Goal: Transaction & Acquisition: Purchase product/service

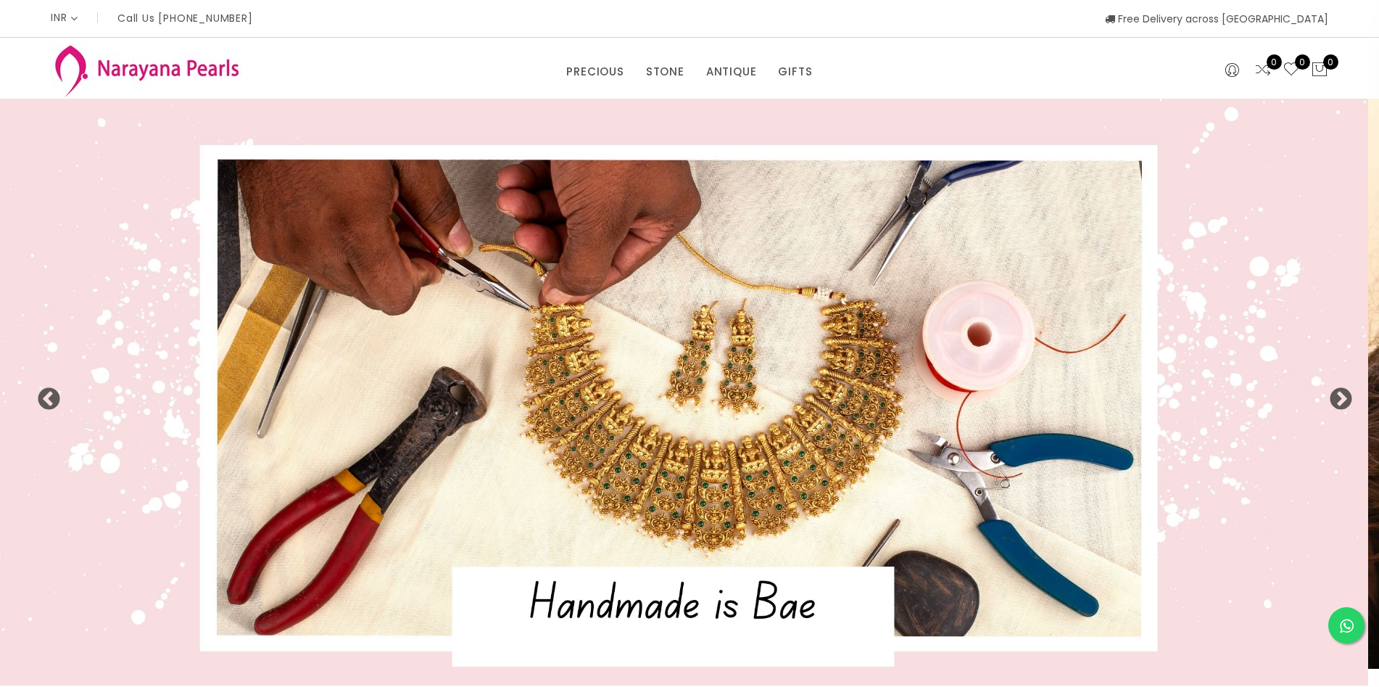
select select "INR"
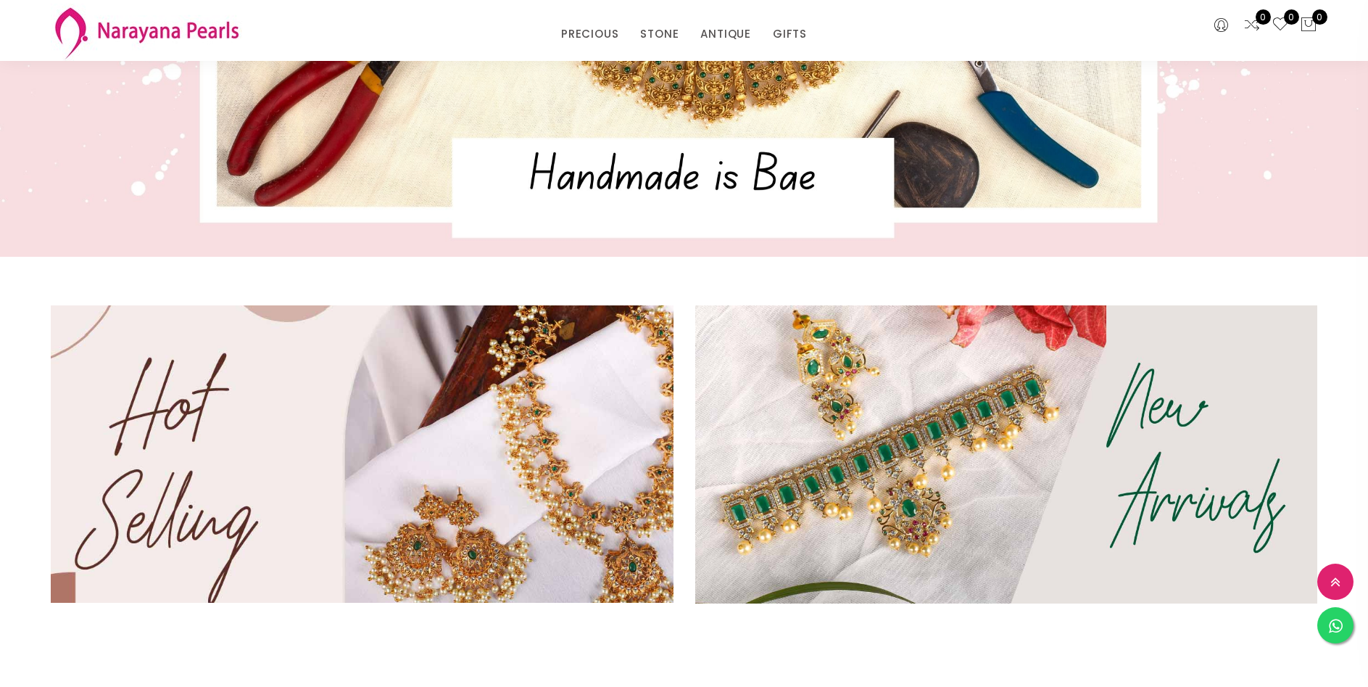
scroll to position [364, 0]
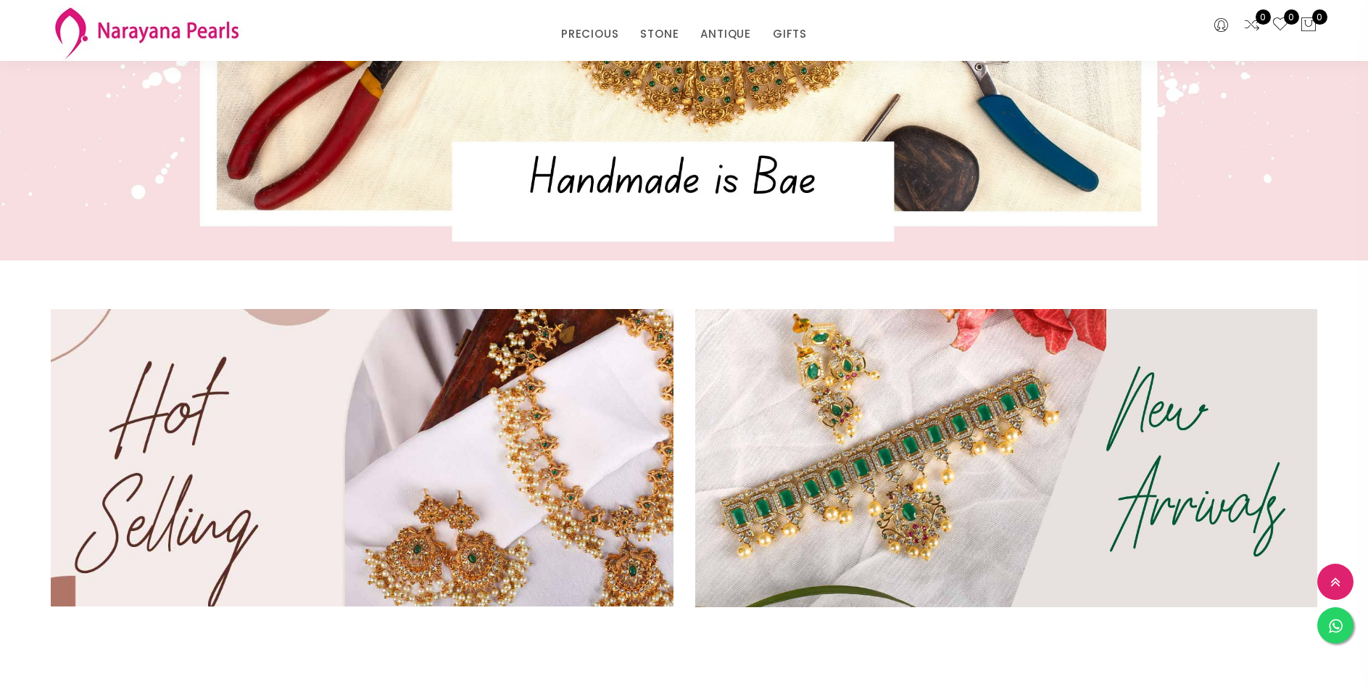
click at [513, 394] on img at bounding box center [361, 457] width 747 height 357
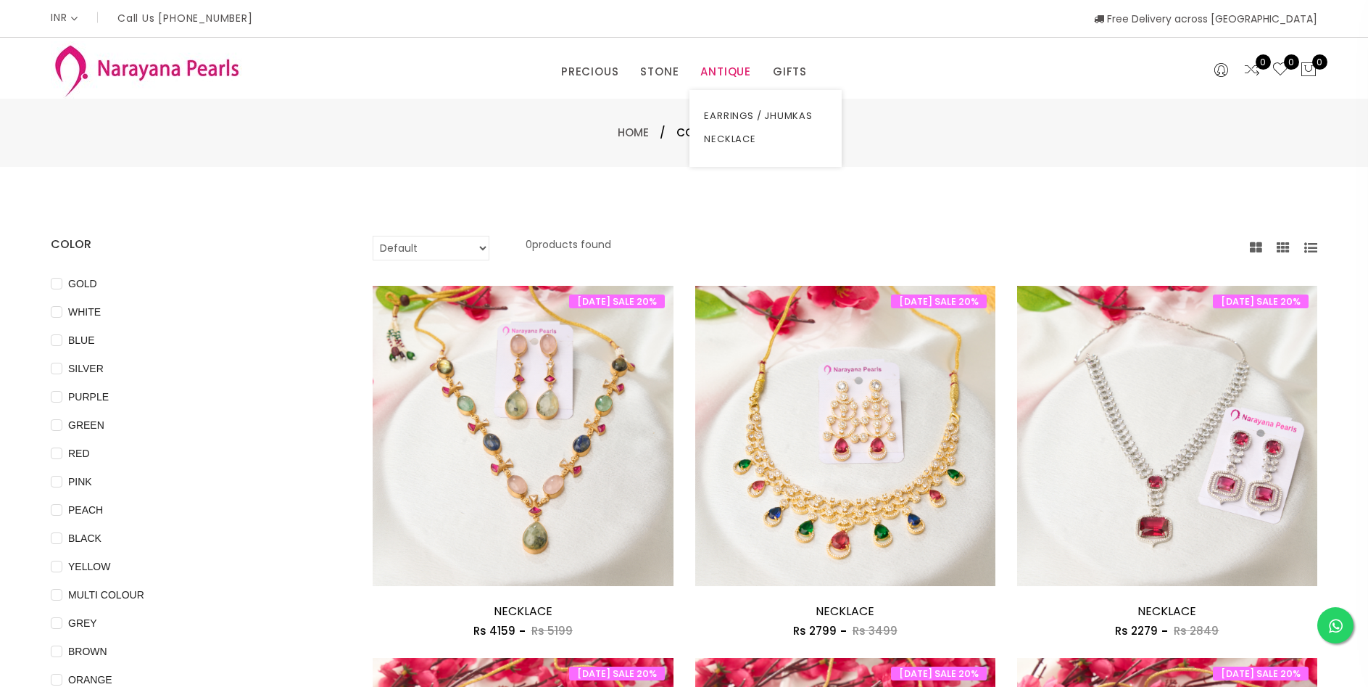
click at [719, 71] on link "ANTIQUE" at bounding box center [725, 72] width 51 height 22
click at [727, 139] on link "NECKLACE" at bounding box center [765, 139] width 123 height 23
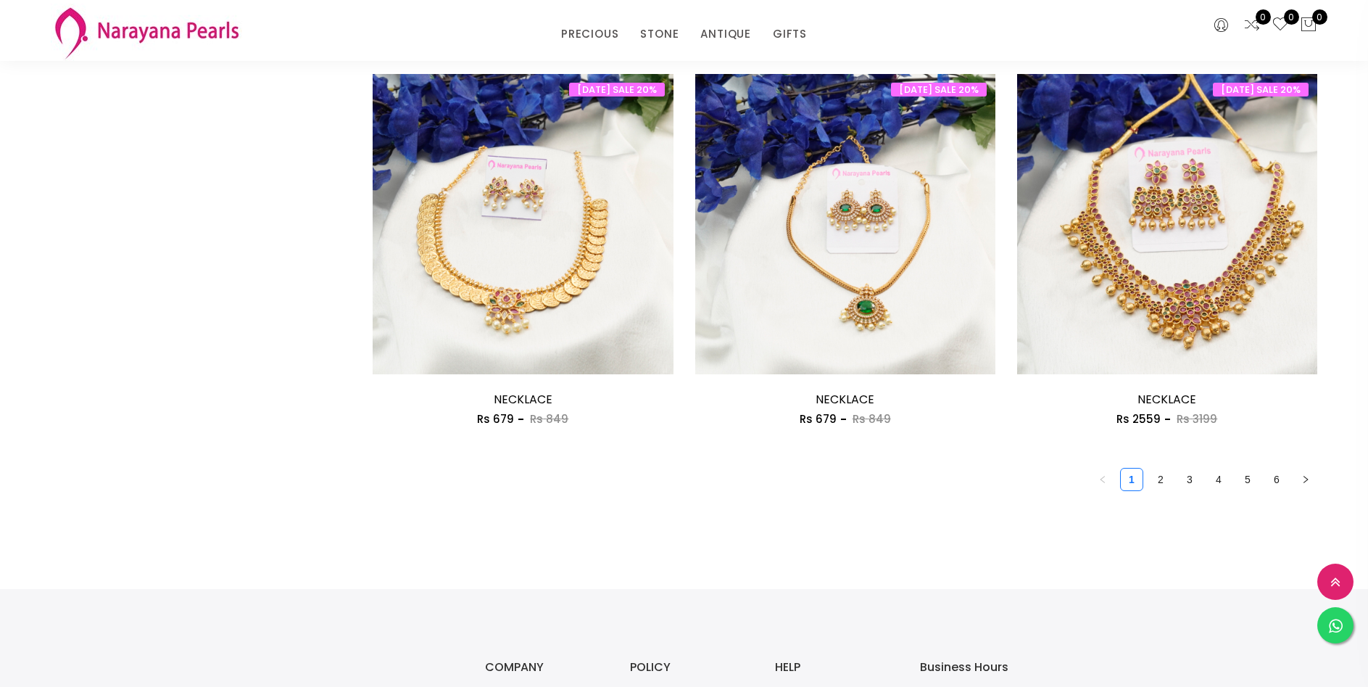
scroll to position [2393, 0]
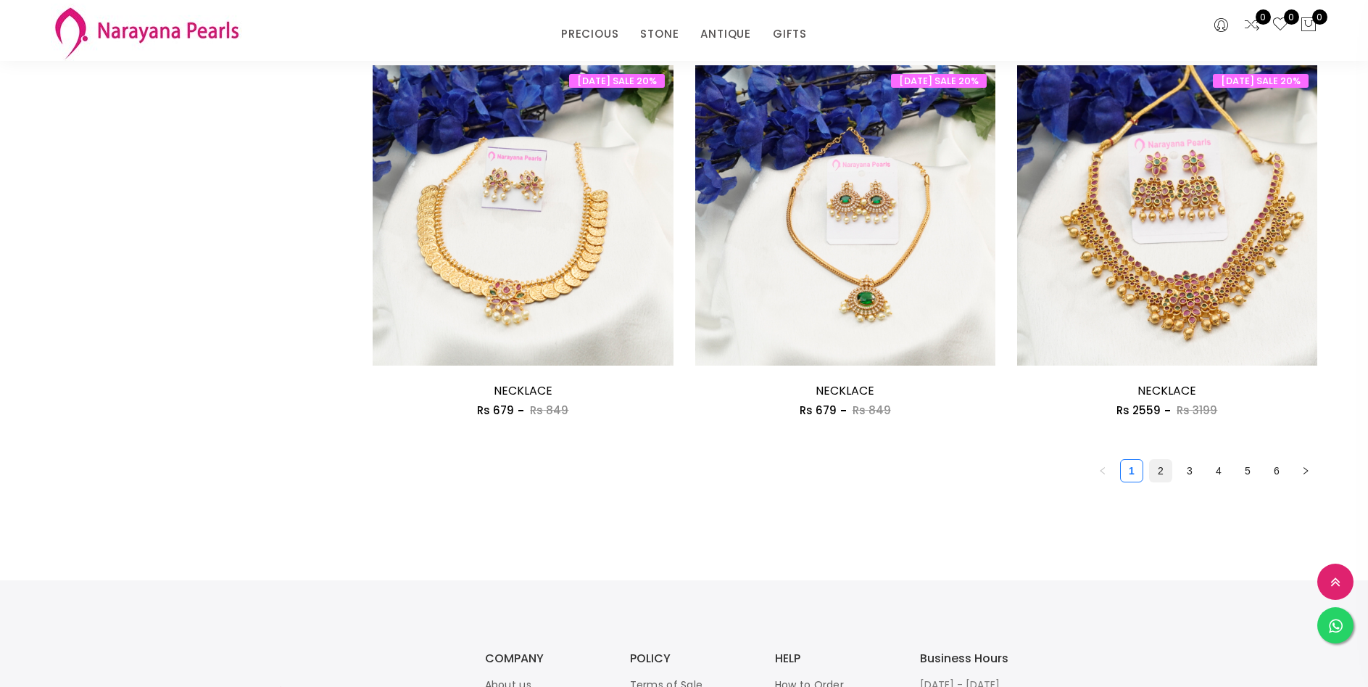
click at [1156, 474] on link "2" at bounding box center [1161, 471] width 22 height 22
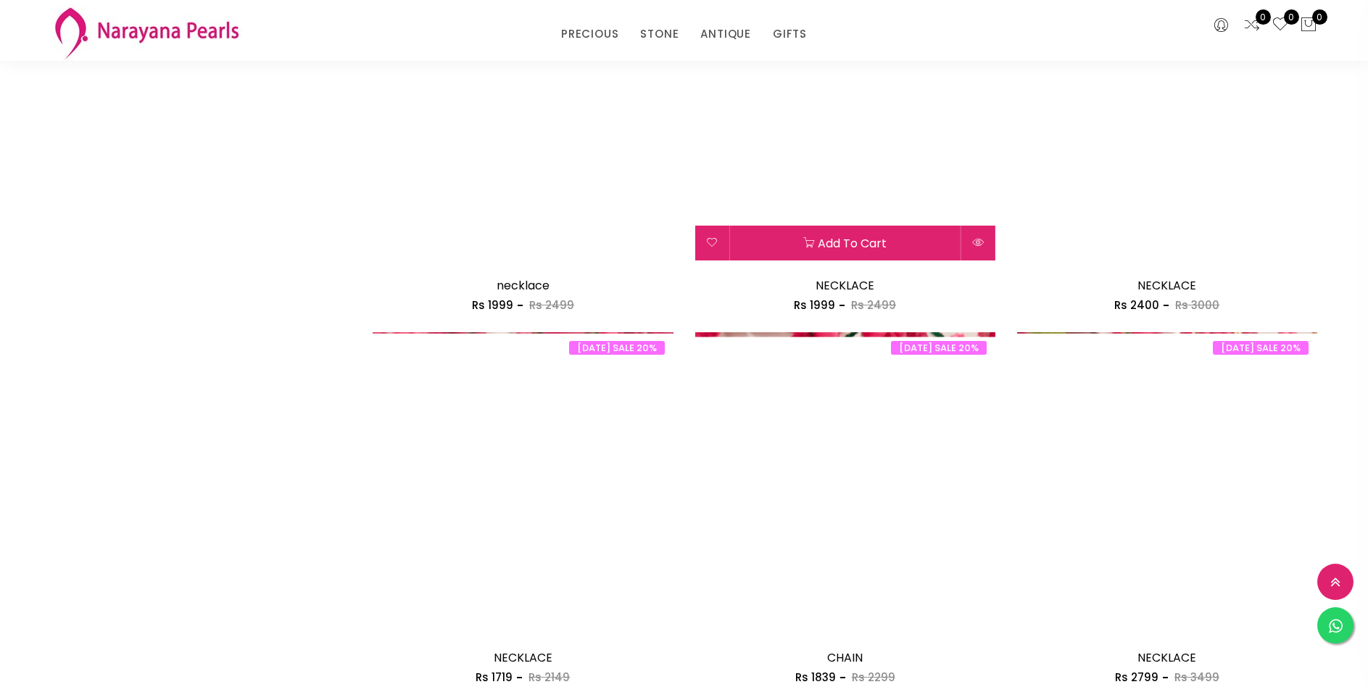
scroll to position [2393, 0]
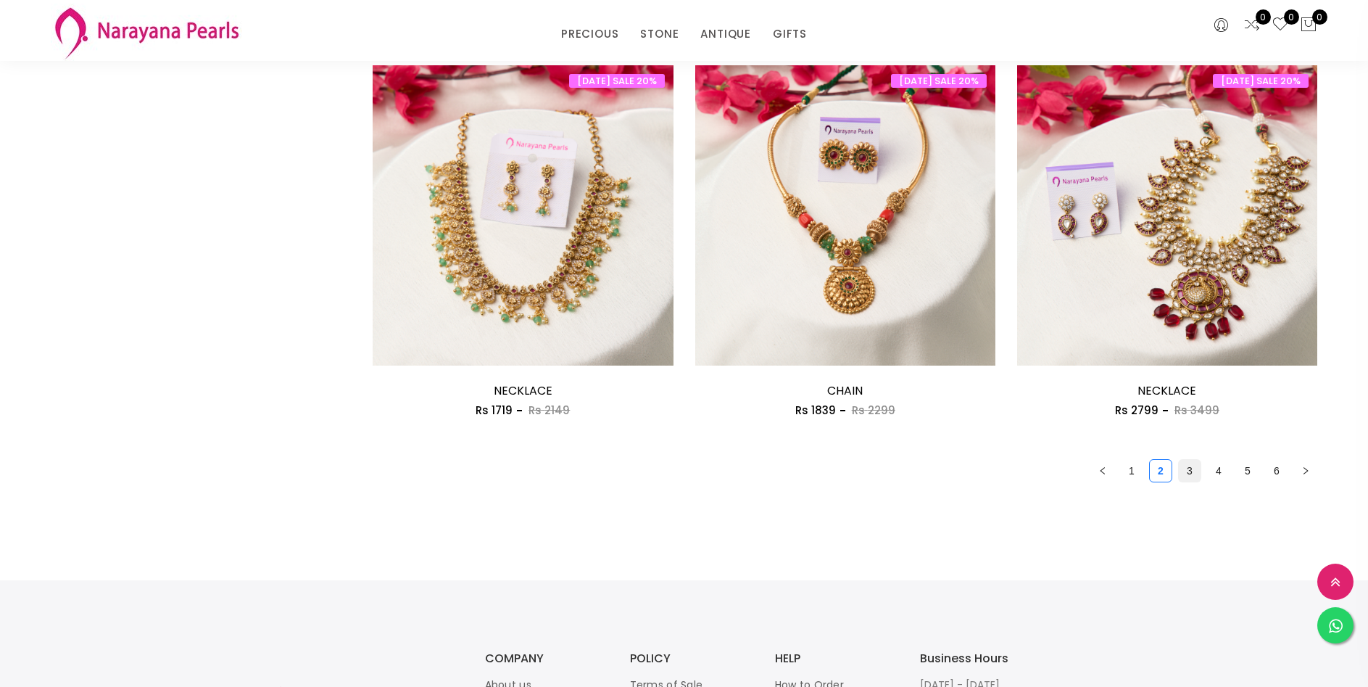
click at [1188, 471] on link "3" at bounding box center [1190, 471] width 22 height 22
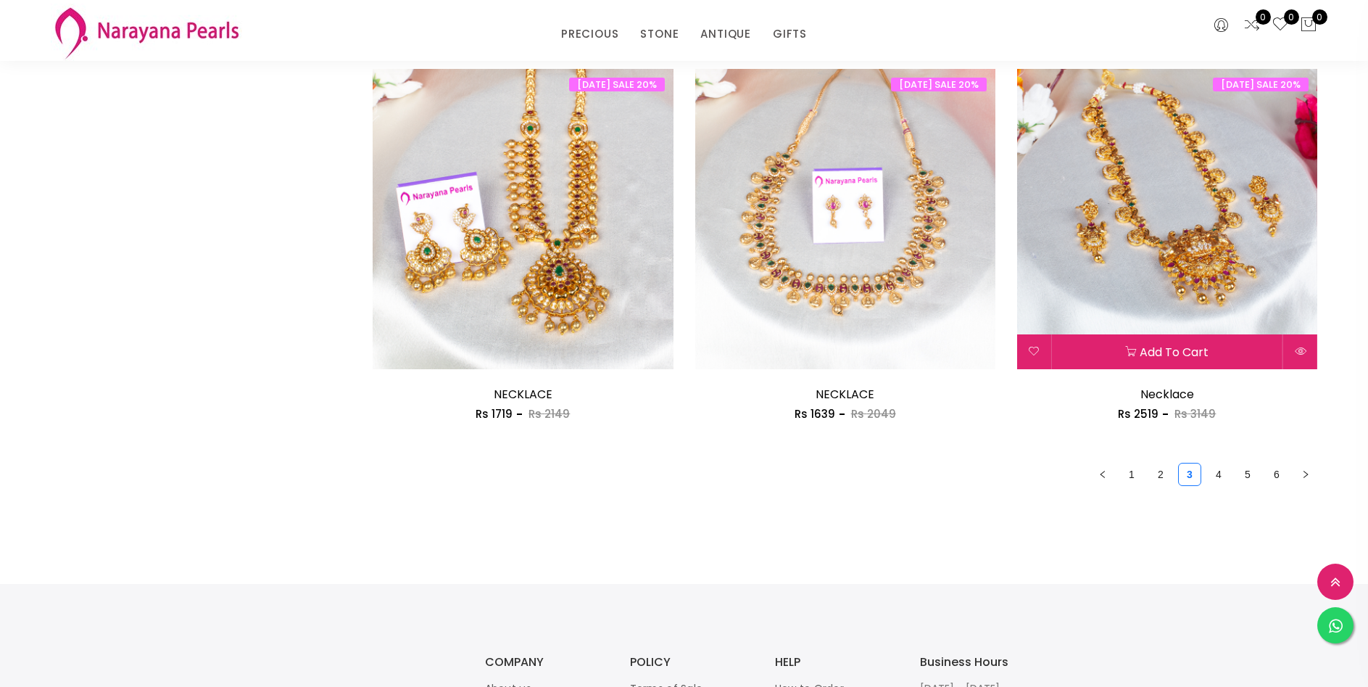
scroll to position [2393, 0]
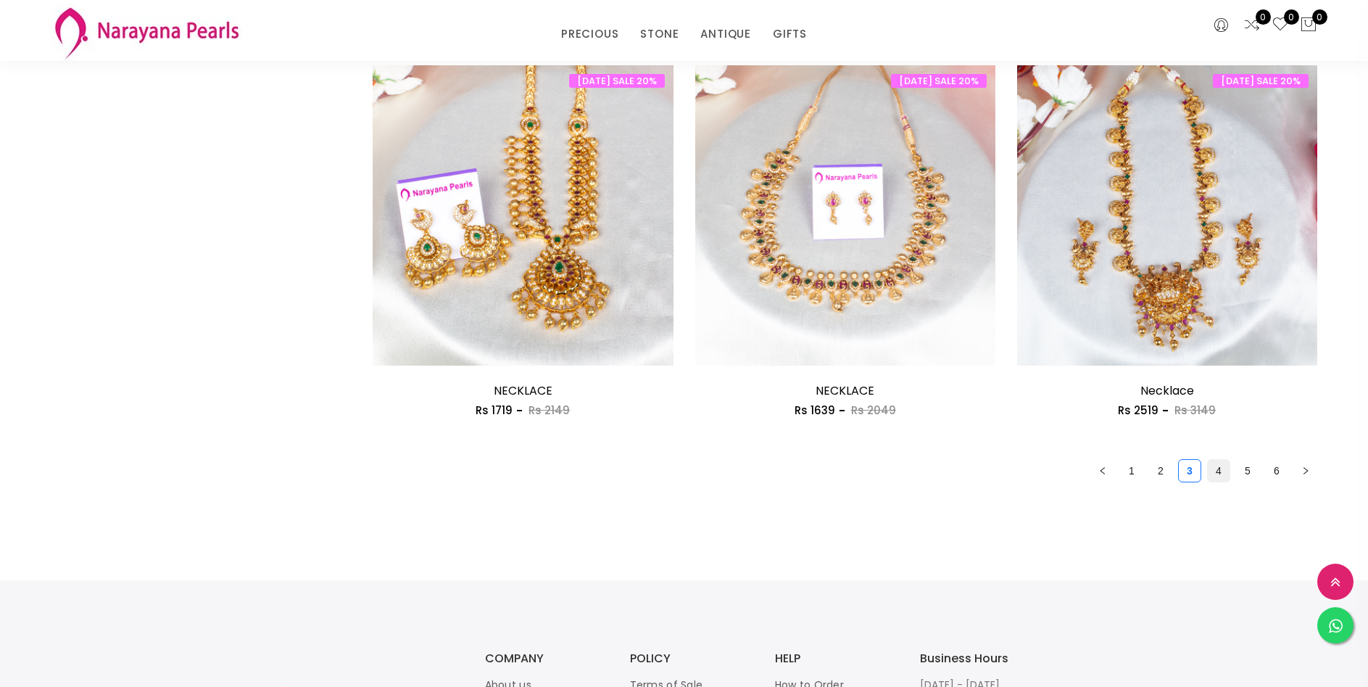
click at [1217, 470] on link "4" at bounding box center [1219, 471] width 22 height 22
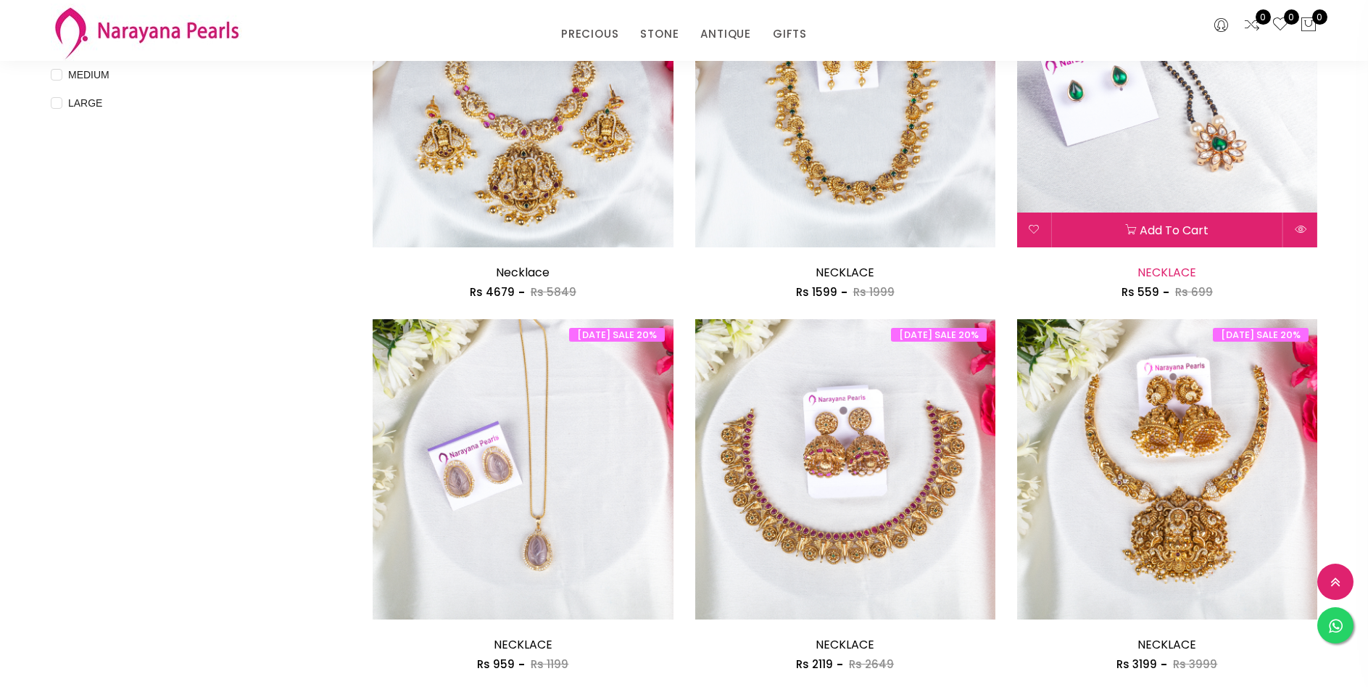
scroll to position [653, 0]
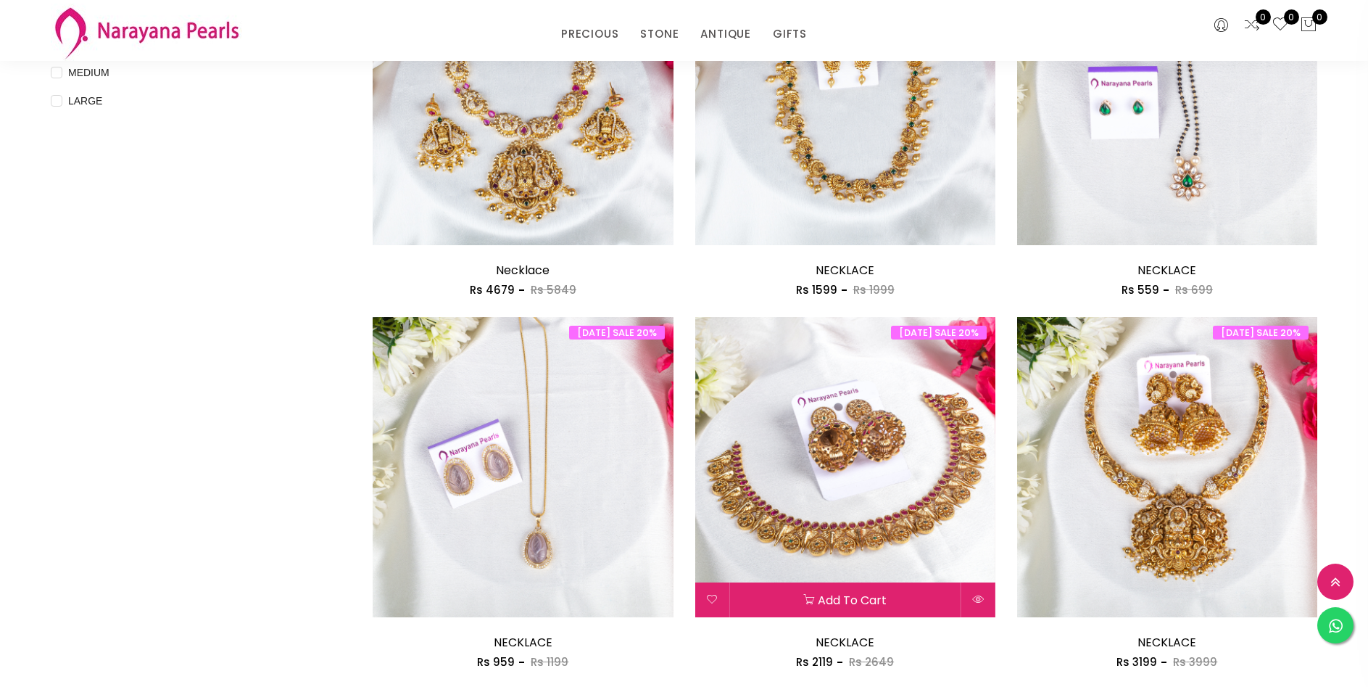
click at [928, 460] on img at bounding box center [845, 467] width 300 height 300
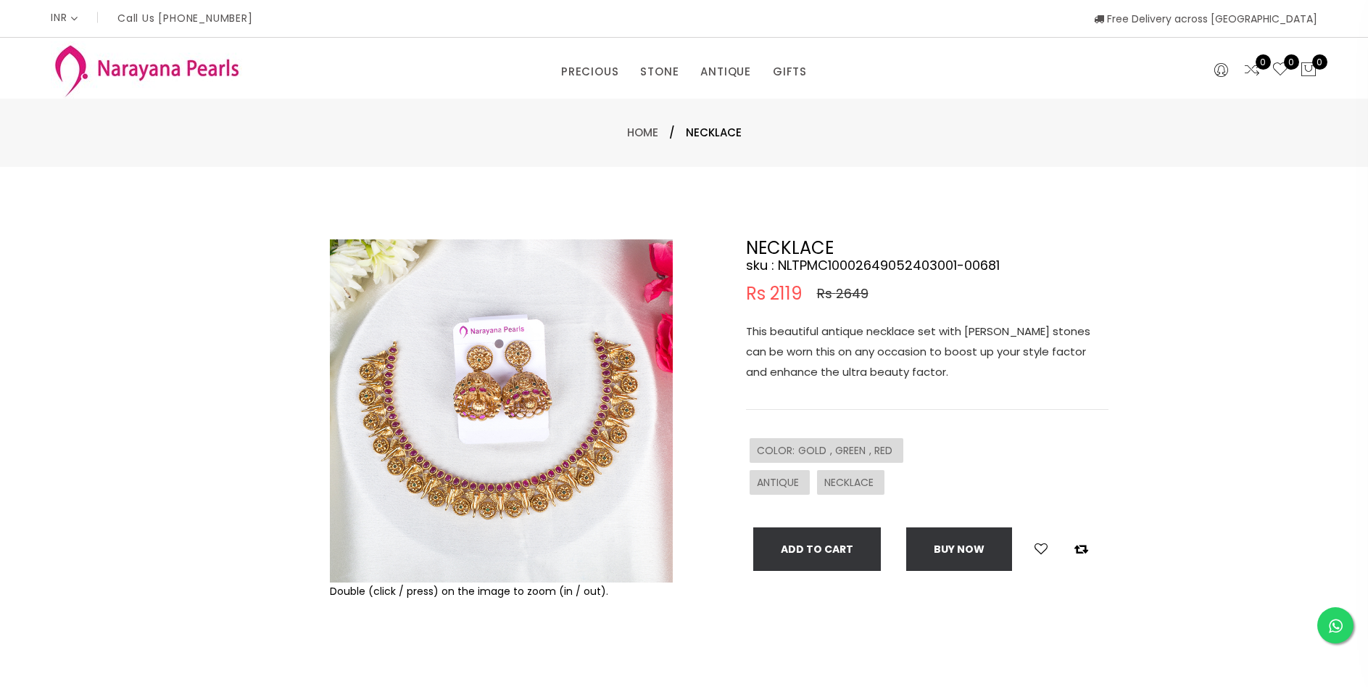
click at [534, 429] on img at bounding box center [501, 410] width 343 height 343
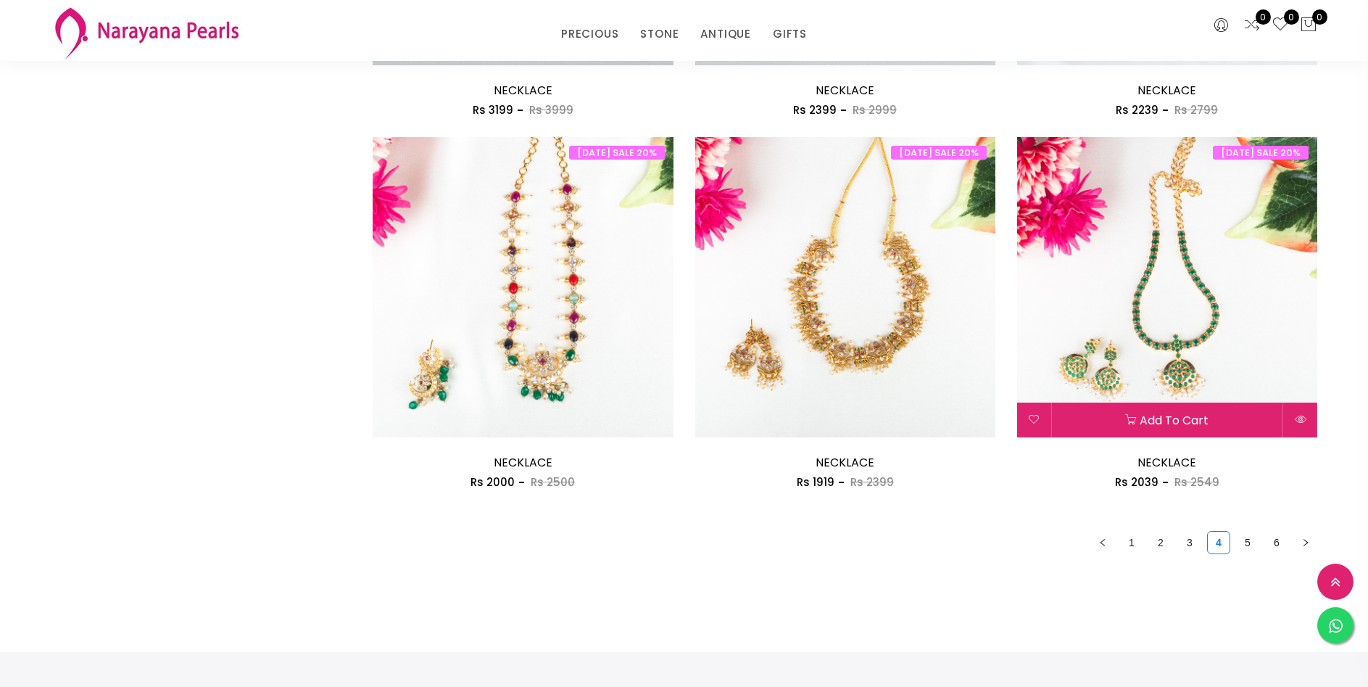
scroll to position [2393, 0]
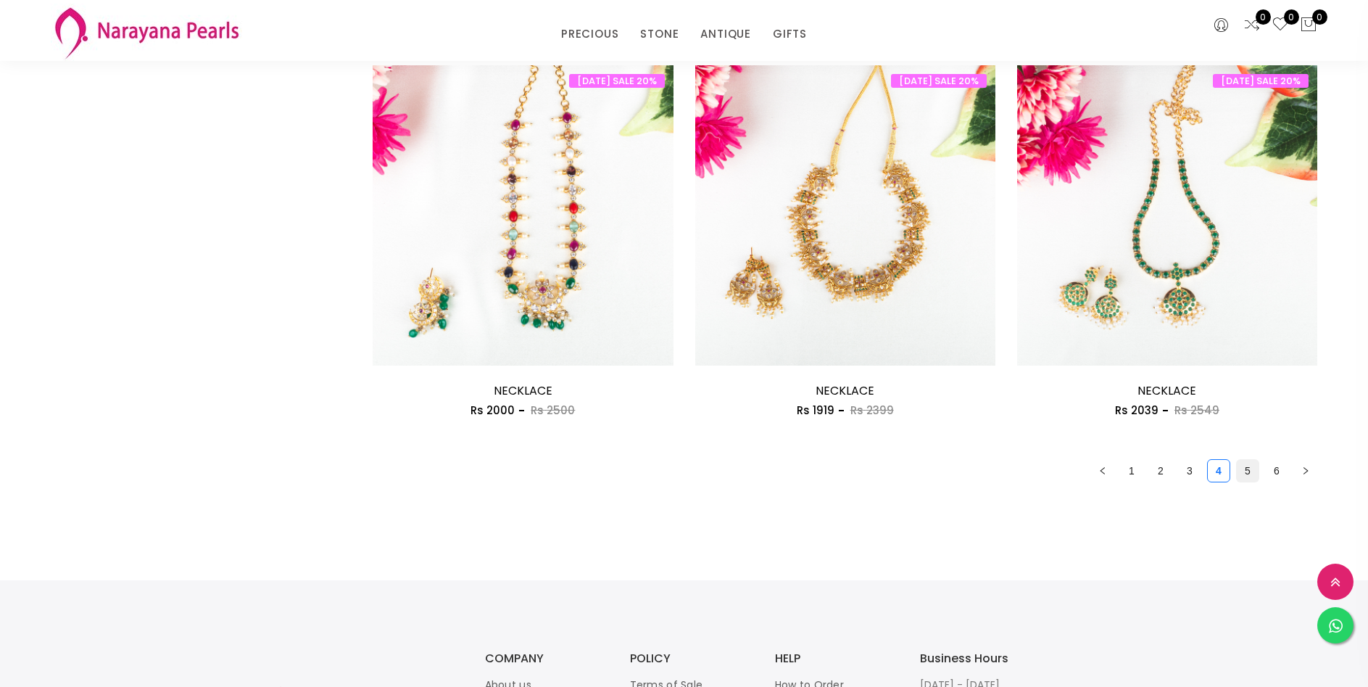
click at [1245, 471] on link "5" at bounding box center [1248, 471] width 22 height 22
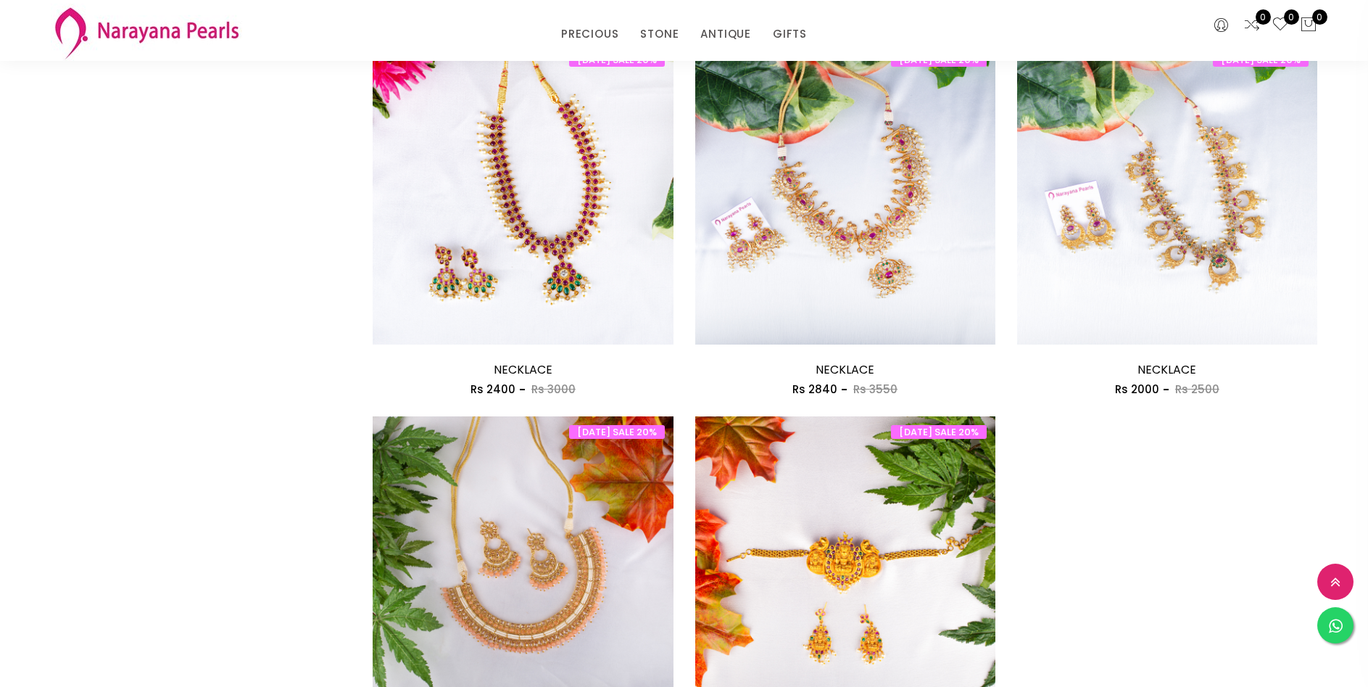
scroll to position [2320, 0]
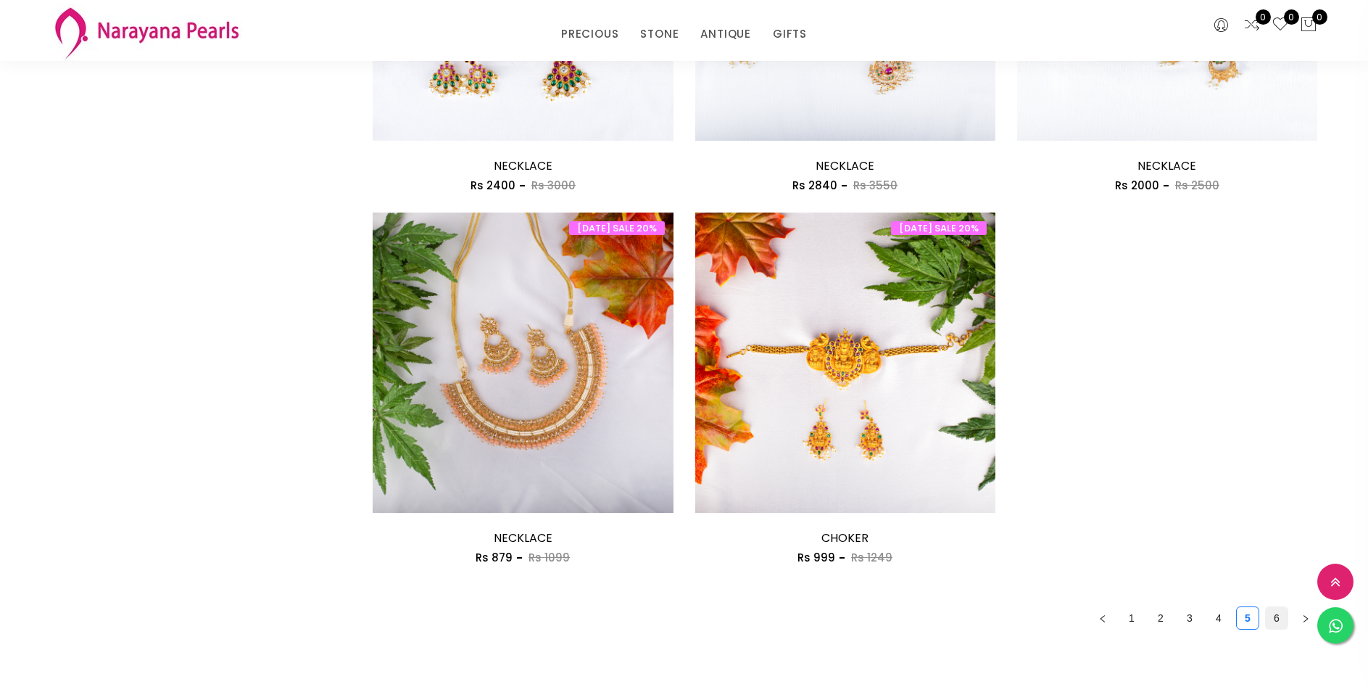
click at [1279, 616] on link "6" at bounding box center [1277, 618] width 22 height 22
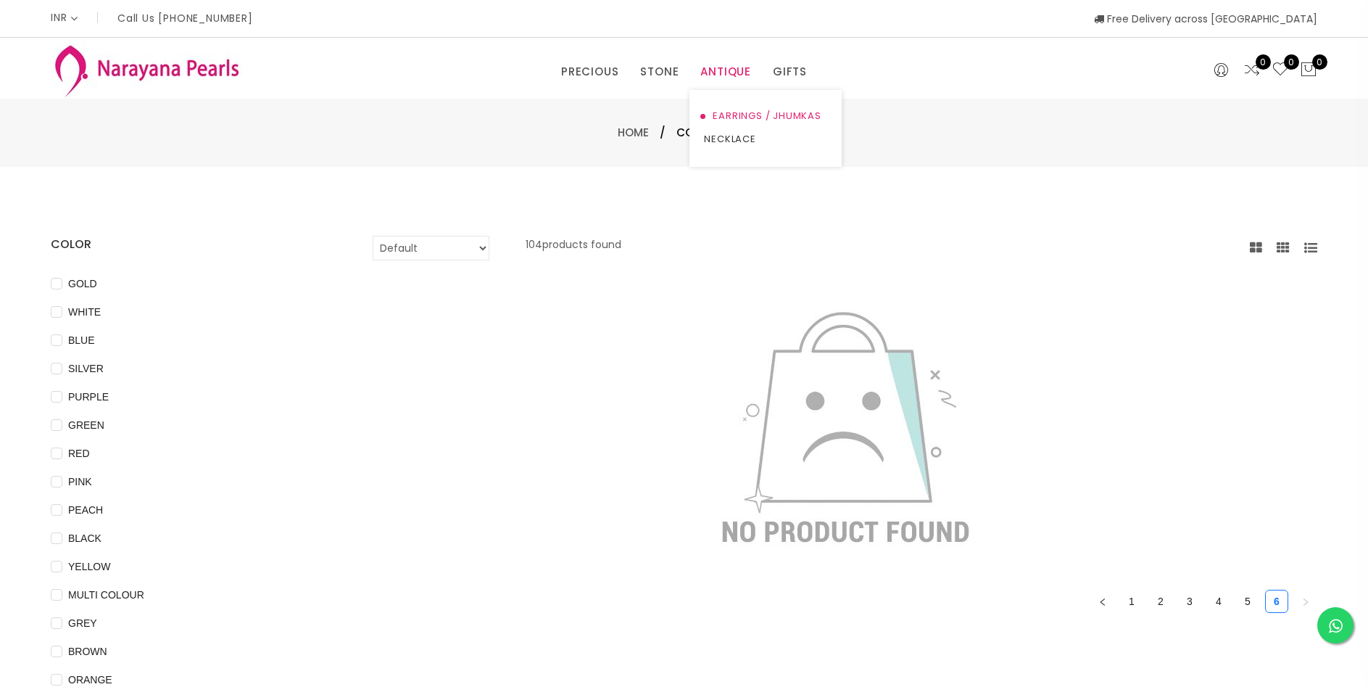
click at [733, 116] on link "EARRINGS / JHUMKAS" at bounding box center [765, 115] width 123 height 23
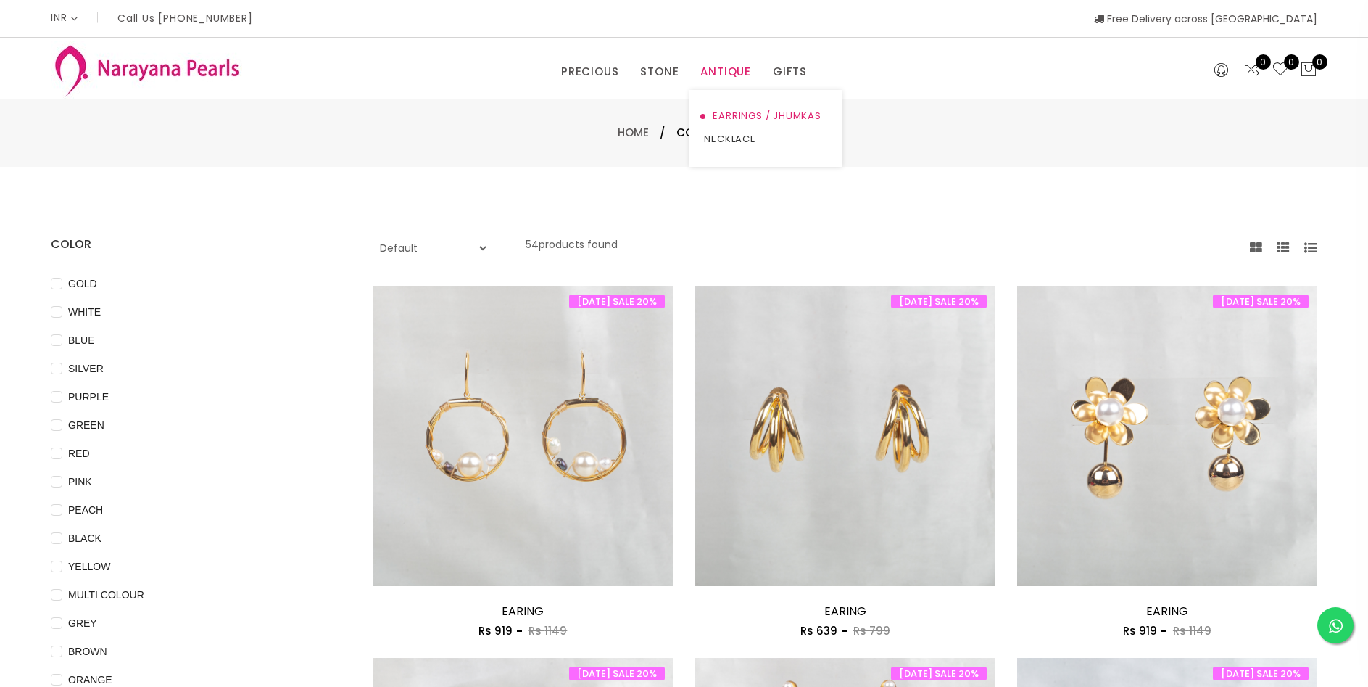
click at [795, 114] on link "EARRINGS / JHUMKAS" at bounding box center [765, 115] width 123 height 23
click at [795, 115] on link "EARRINGS / JHUMKAS" at bounding box center [765, 115] width 123 height 23
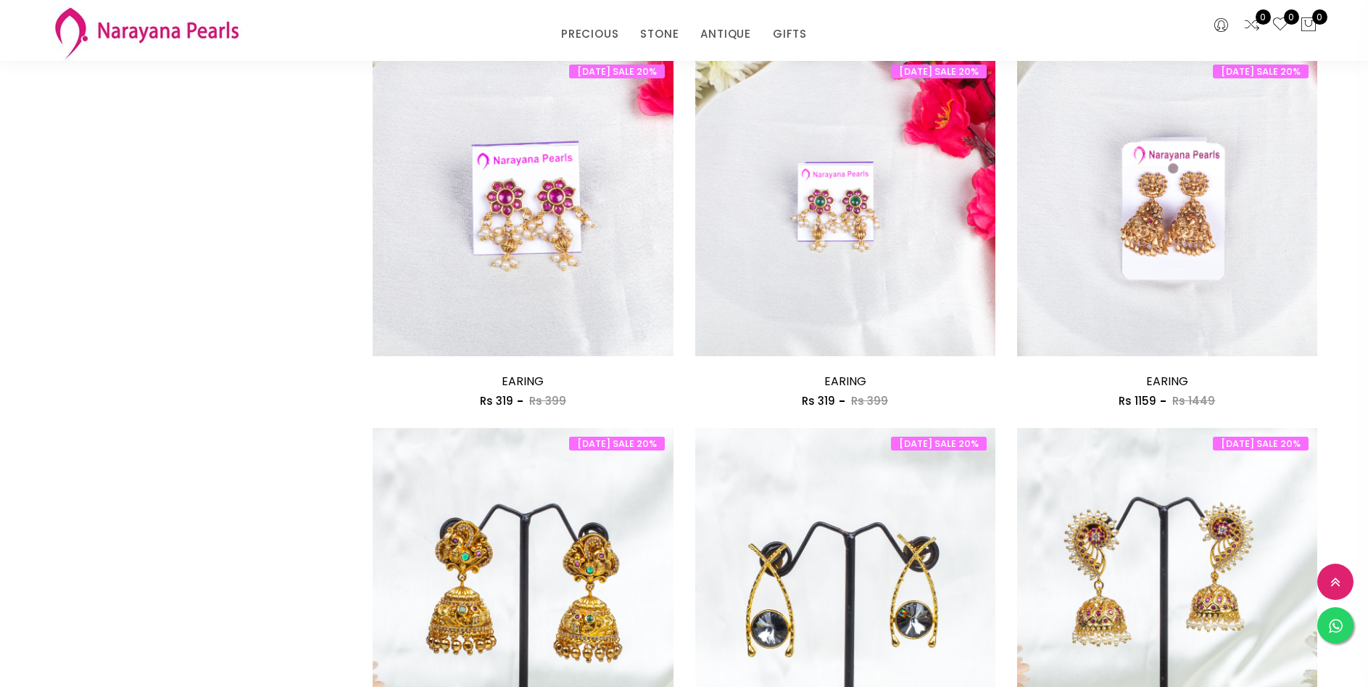
scroll to position [1668, 0]
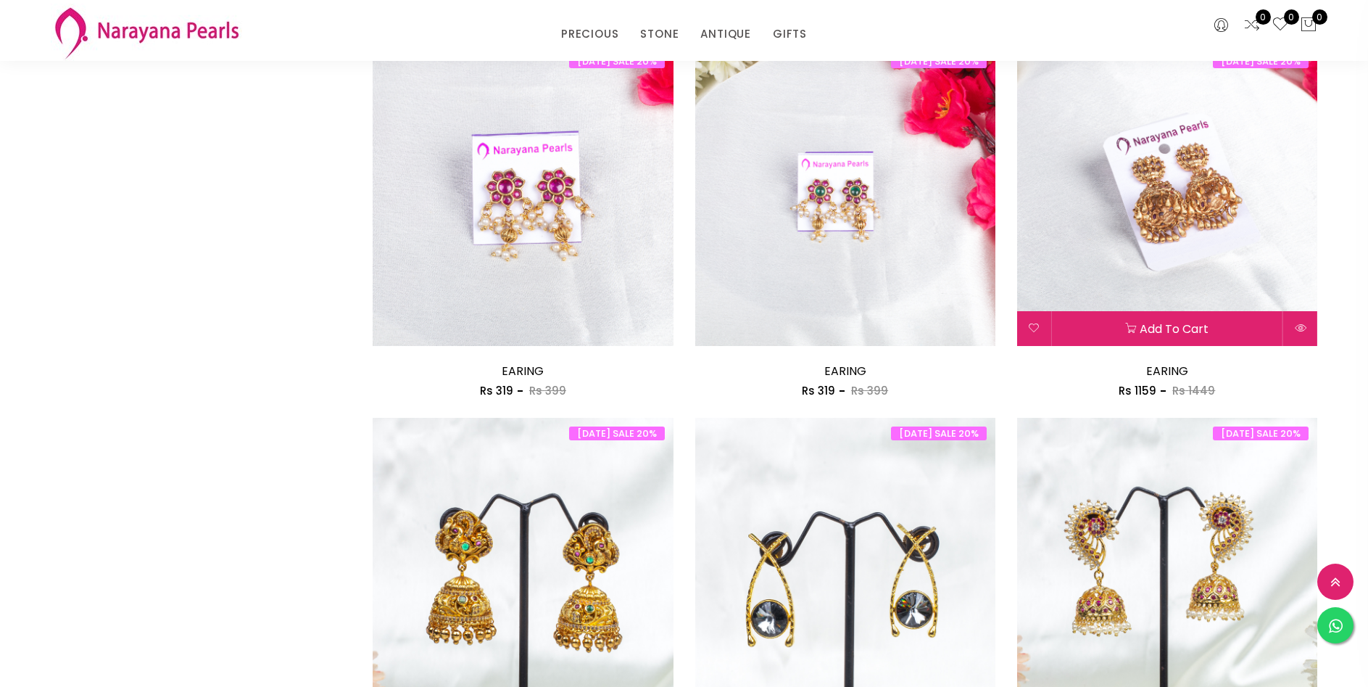
click at [1230, 215] on img at bounding box center [1167, 196] width 300 height 300
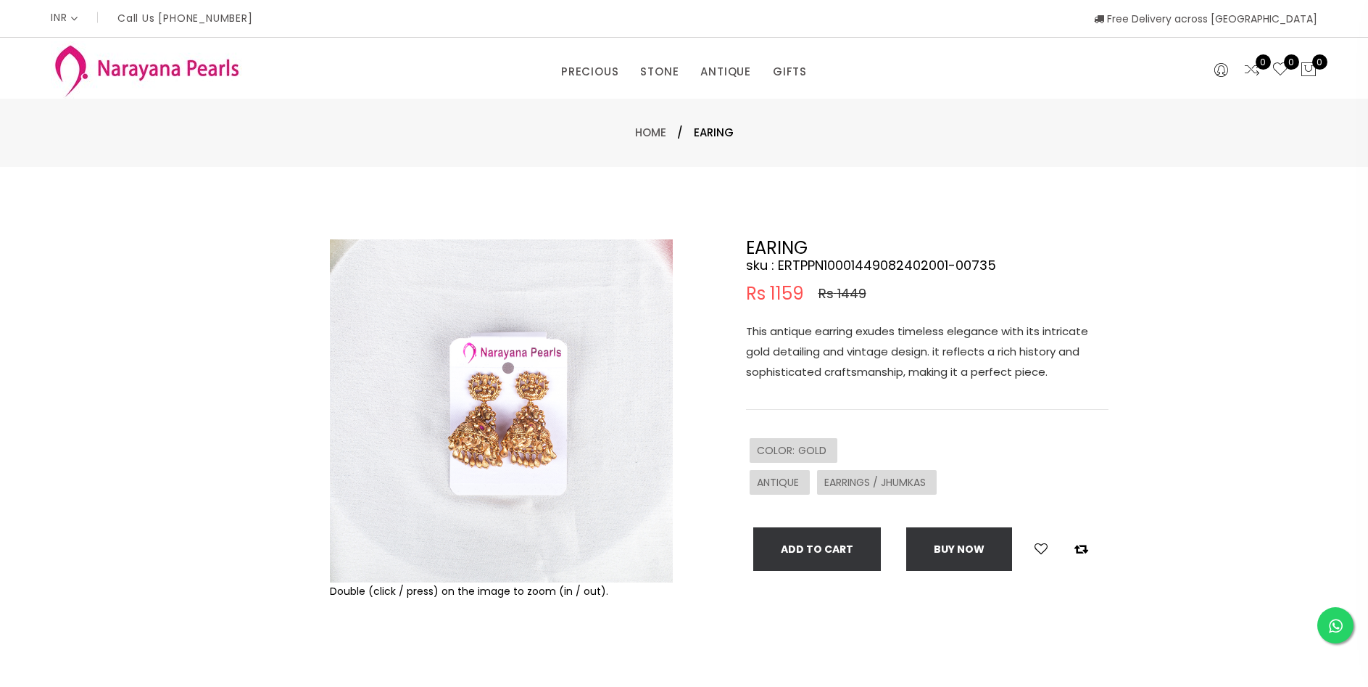
click at [468, 410] on img at bounding box center [501, 410] width 343 height 343
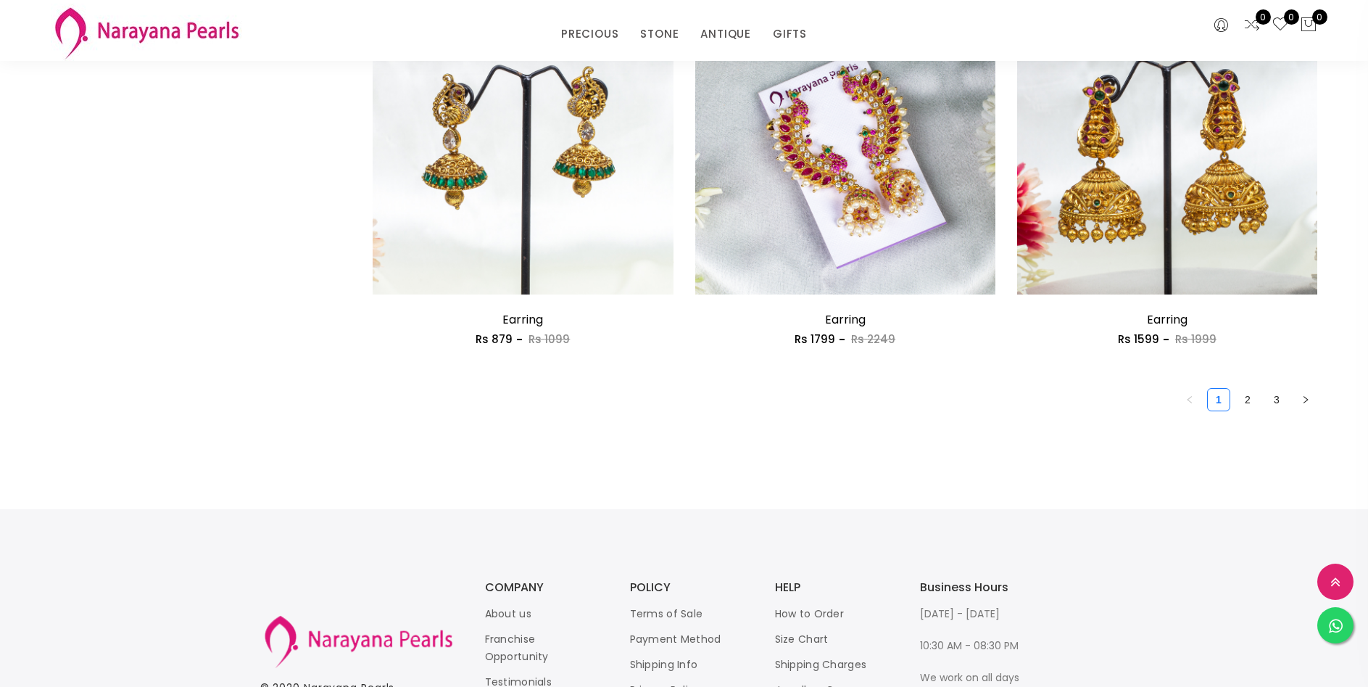
scroll to position [2465, 0]
click at [1245, 400] on link "2" at bounding box center [1248, 398] width 22 height 22
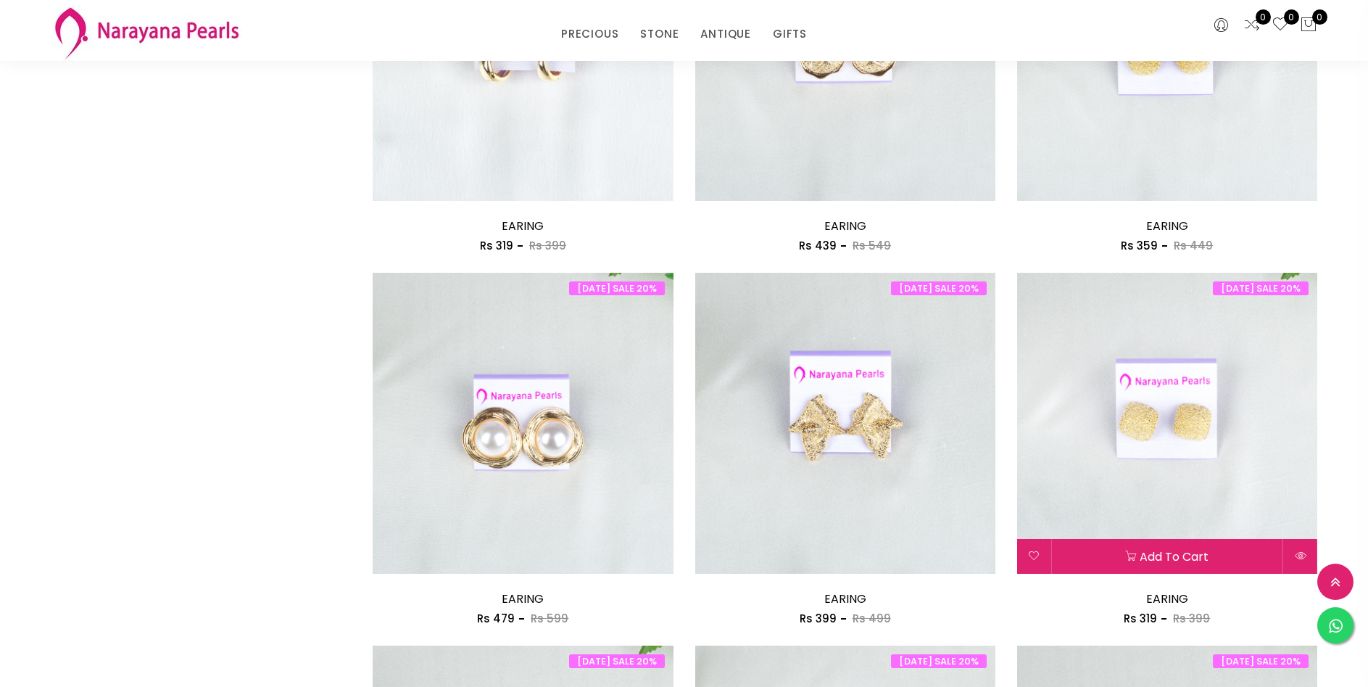
scroll to position [2248, 0]
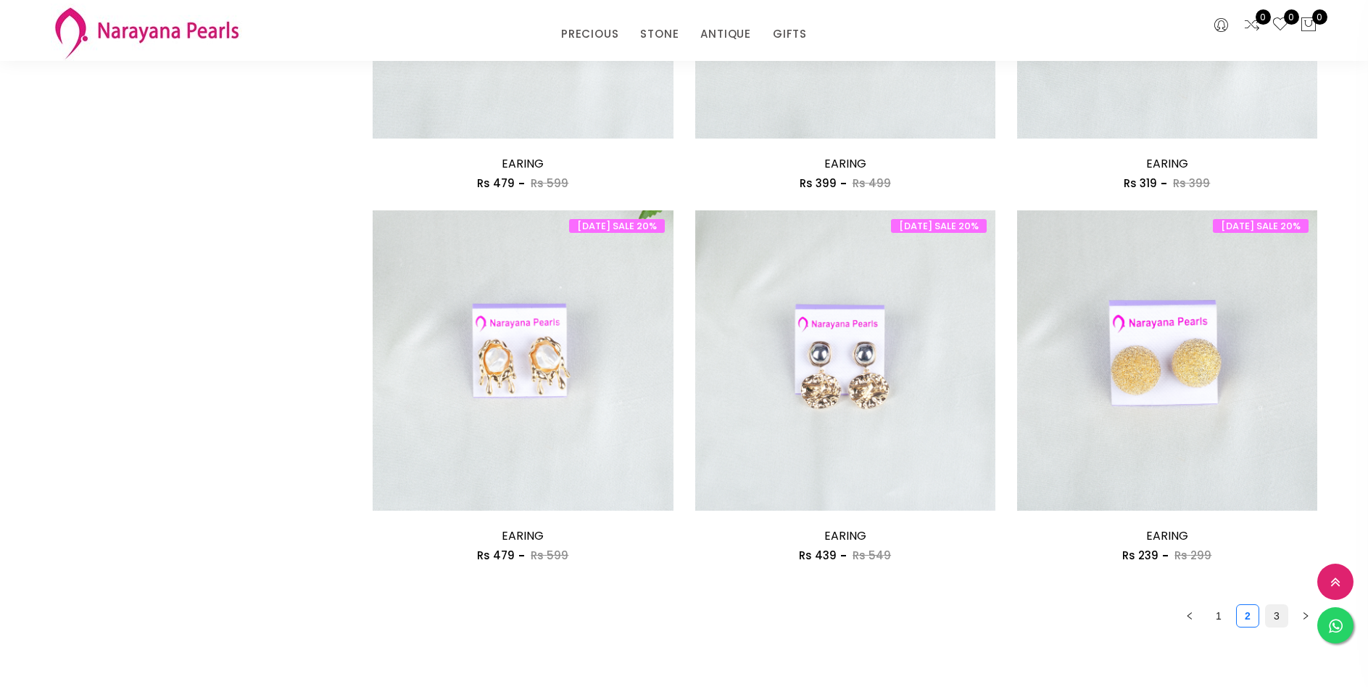
click at [1277, 618] on link "3" at bounding box center [1277, 616] width 22 height 22
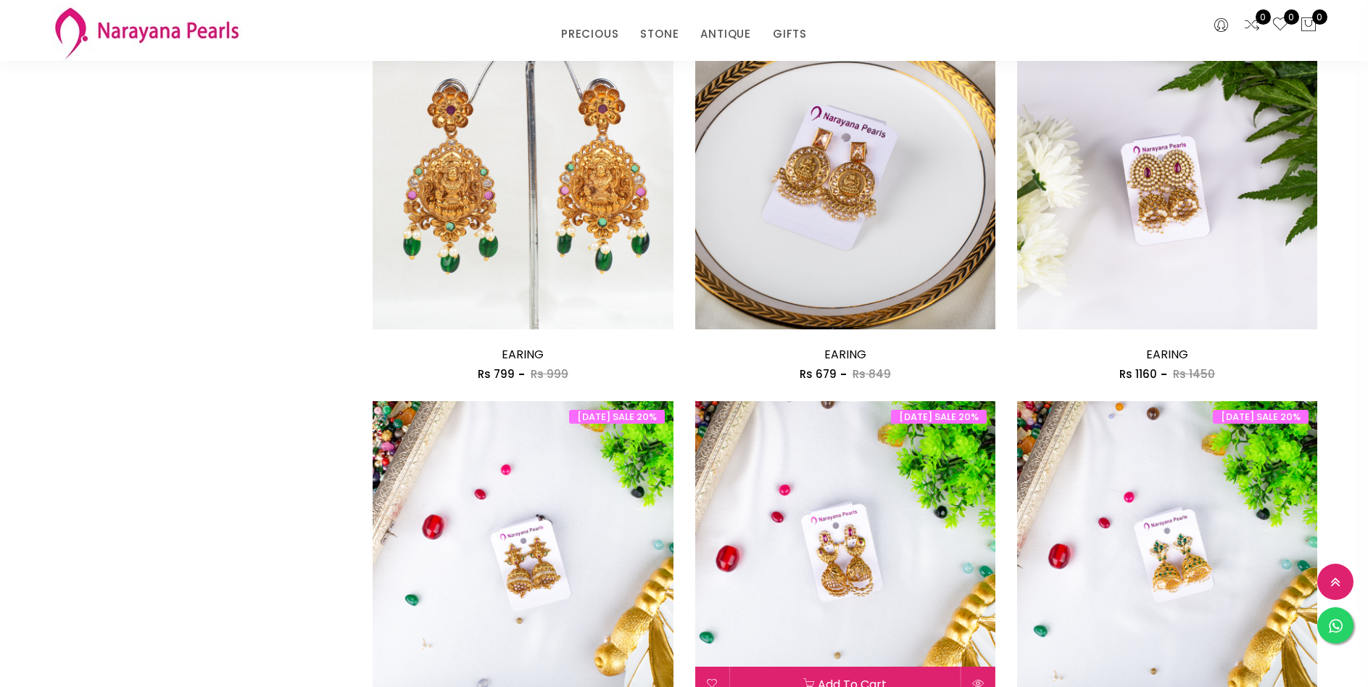
scroll to position [1088, 0]
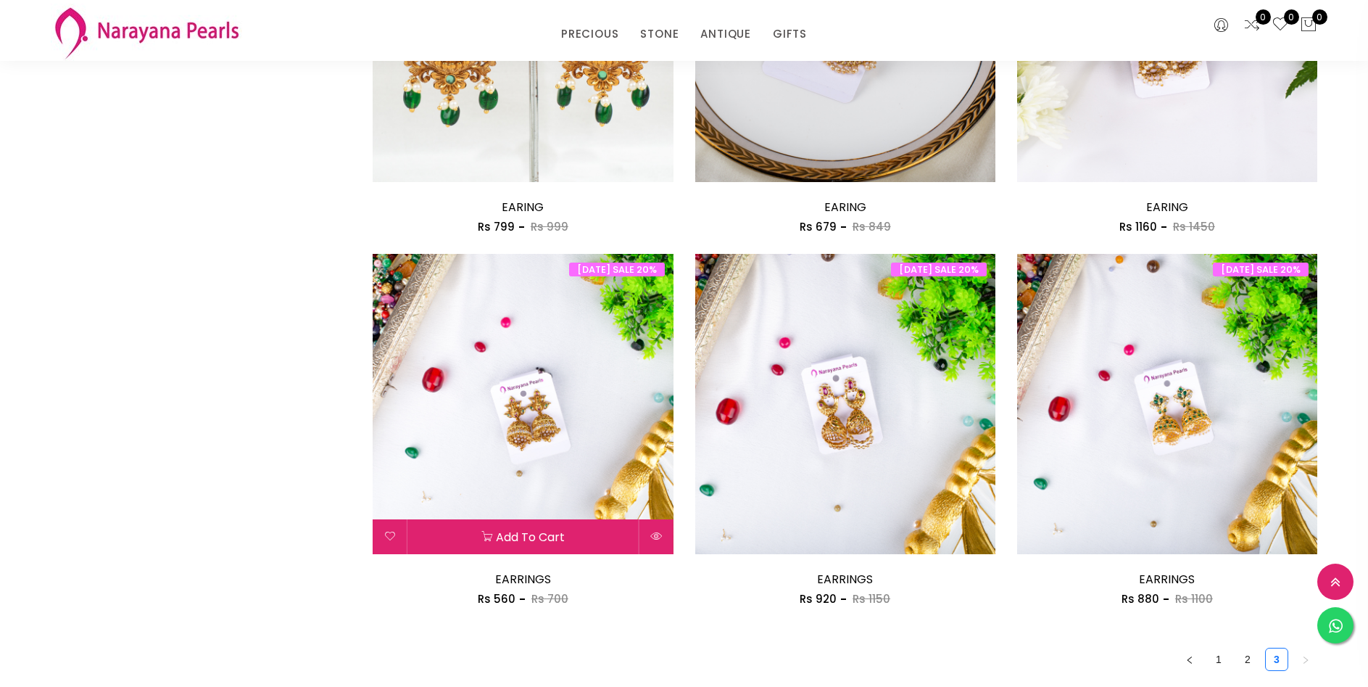
click at [549, 401] on img at bounding box center [523, 404] width 300 height 300
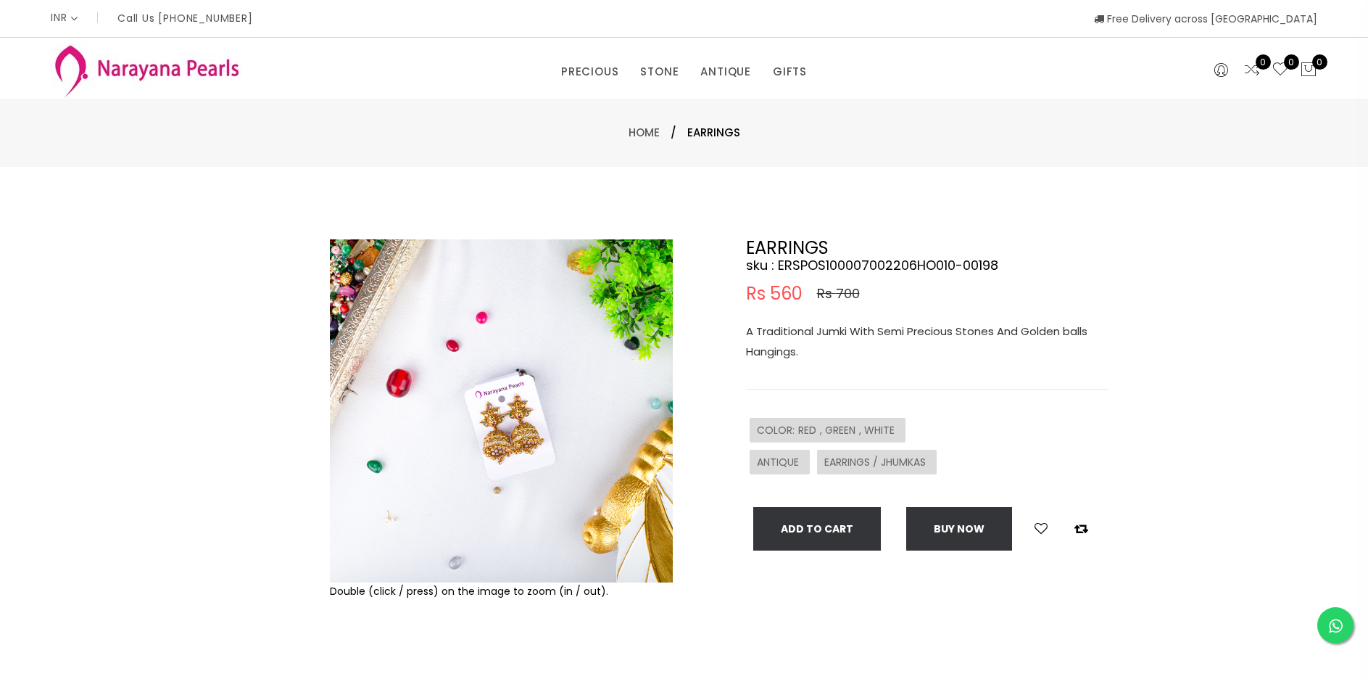
click at [509, 432] on img at bounding box center [501, 410] width 343 height 343
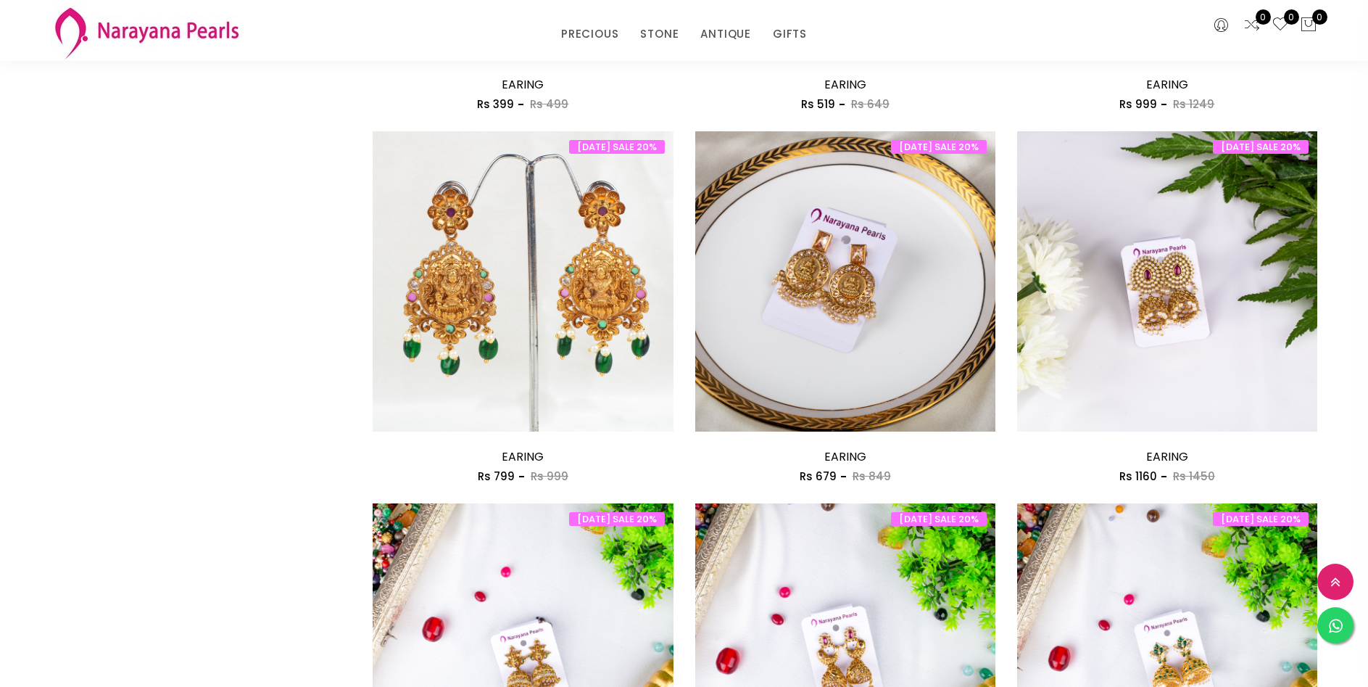
scroll to position [508, 0]
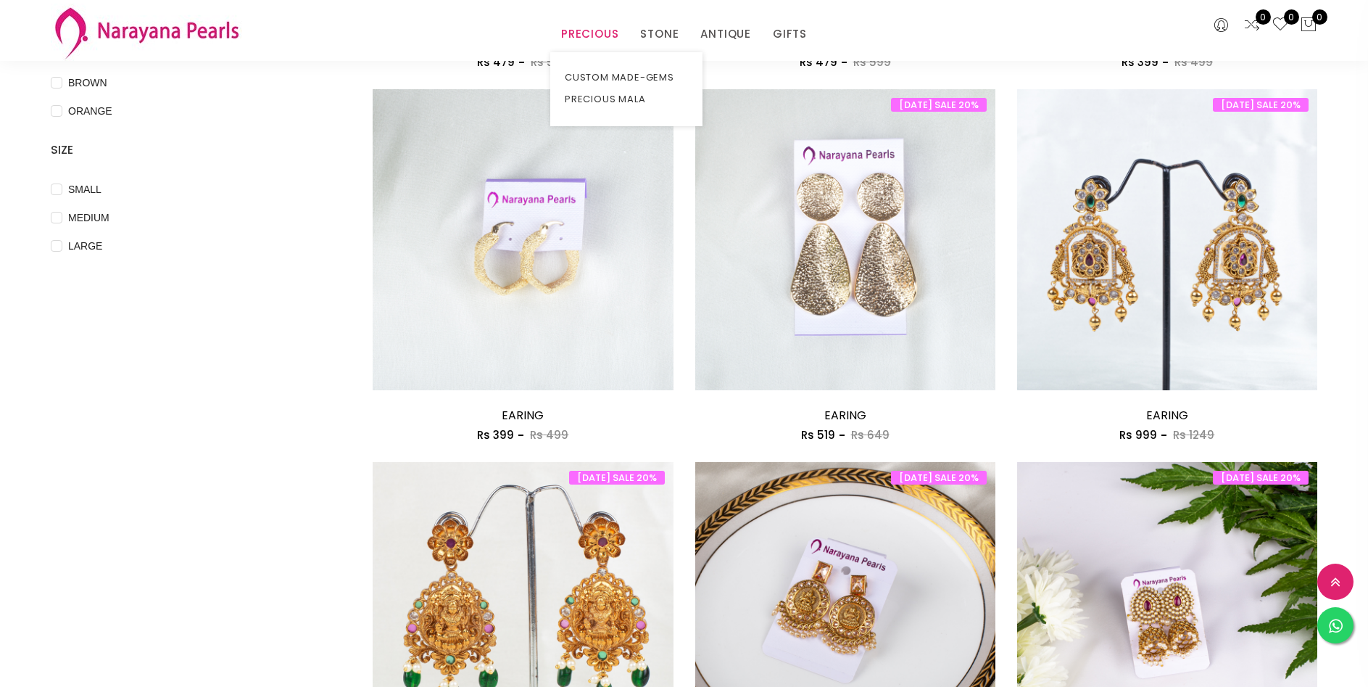
click at [590, 30] on link "PRECIOUS" at bounding box center [589, 34] width 57 height 22
click at [597, 96] on link "PRECIOUS MALA" at bounding box center [626, 99] width 123 height 22
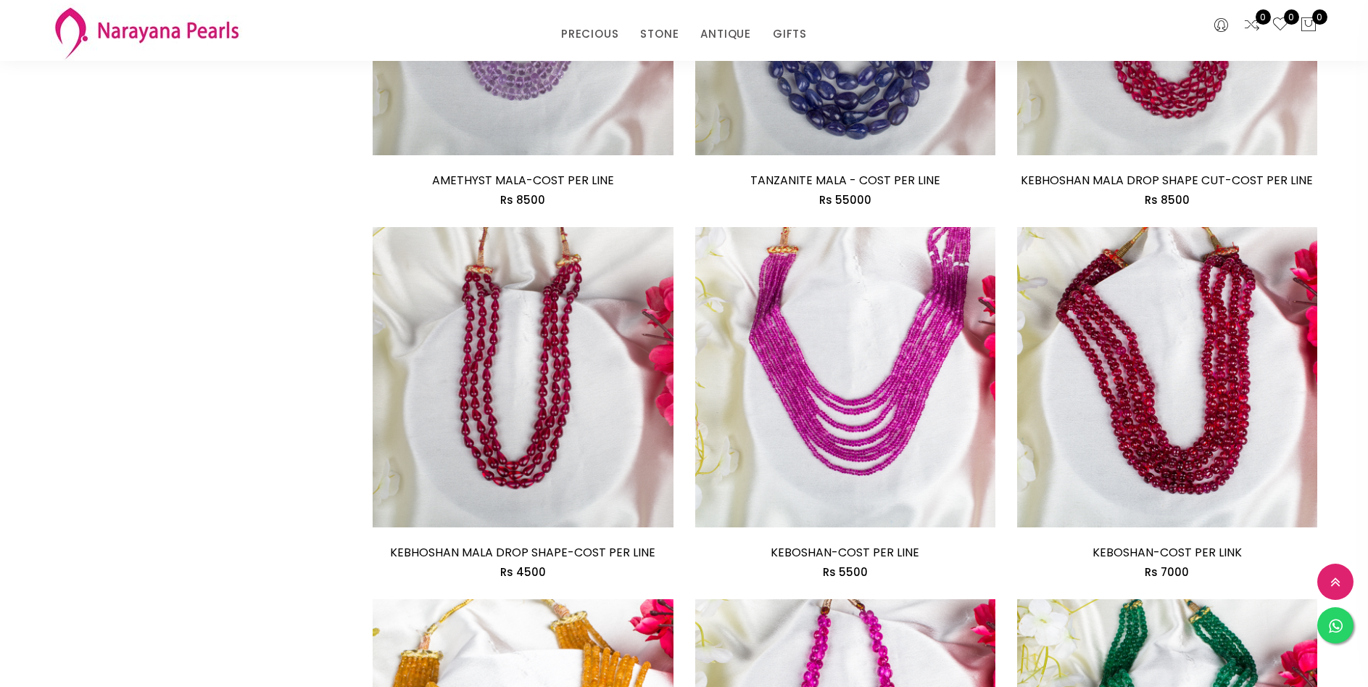
scroll to position [1160, 0]
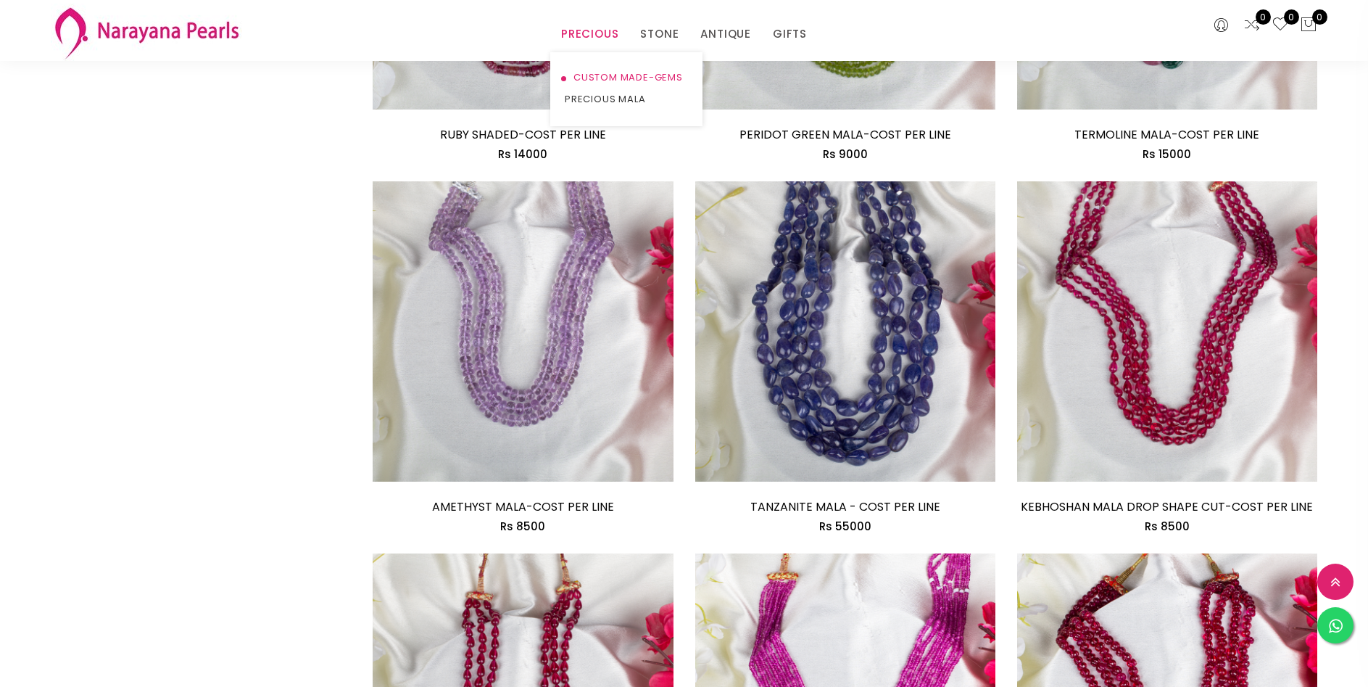
click at [584, 73] on link "CUSTOM MADE-GEMS" at bounding box center [626, 78] width 123 height 22
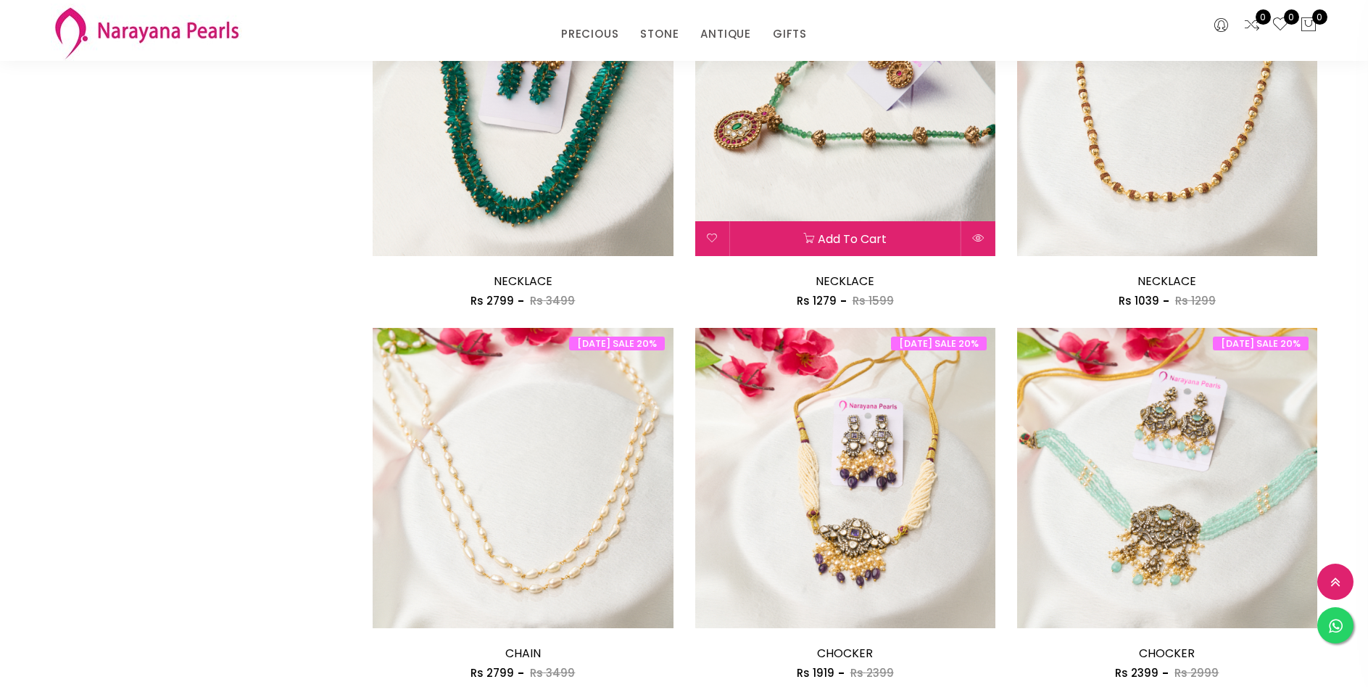
scroll to position [2320, 0]
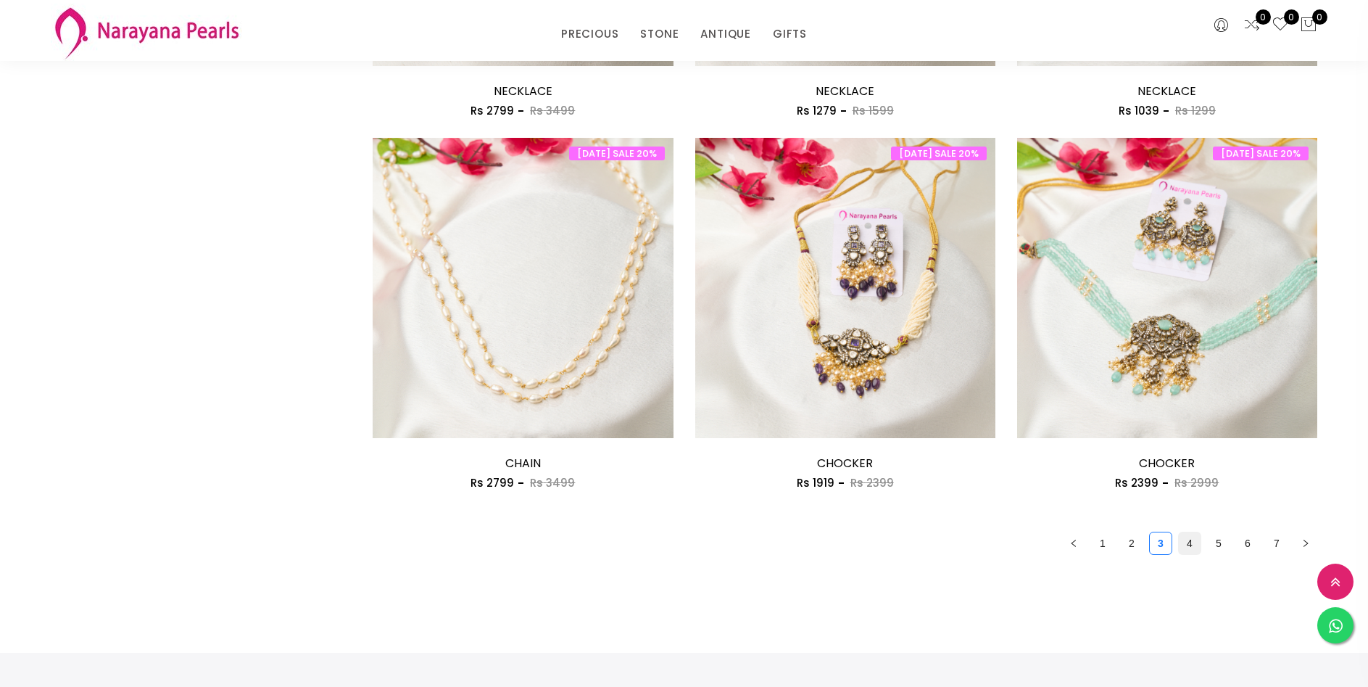
click at [1186, 546] on link "4" at bounding box center [1190, 543] width 22 height 22
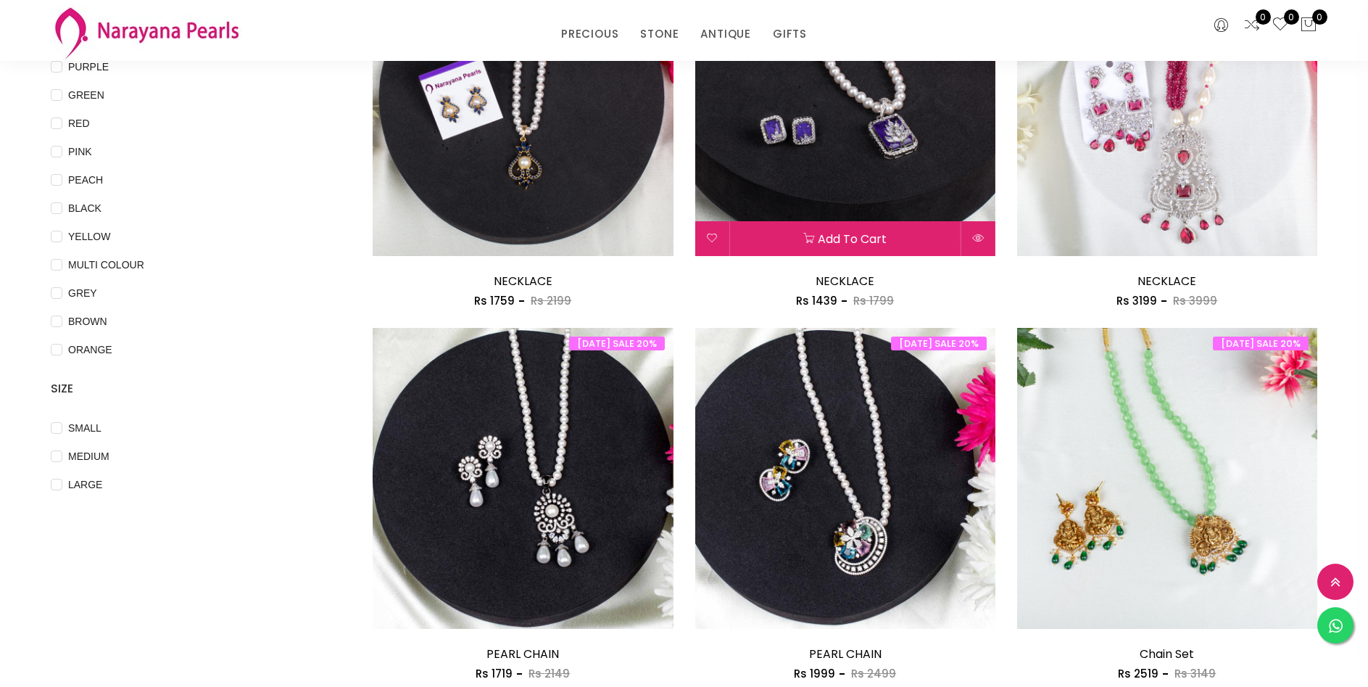
scroll to position [290, 0]
